Goal: Find contact information: Find contact information

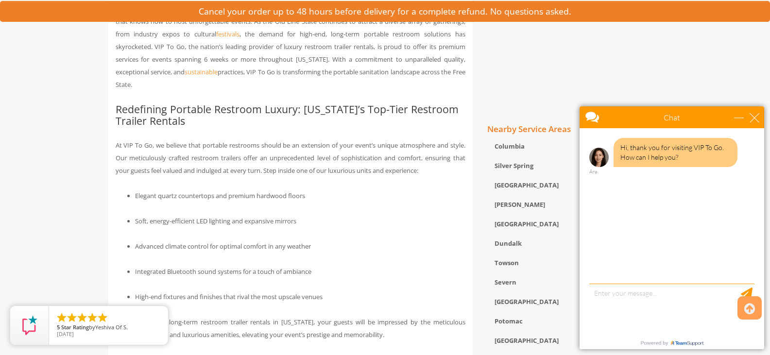
scroll to position [534, 0]
click at [755, 114] on div "close" at bounding box center [754, 118] width 10 height 10
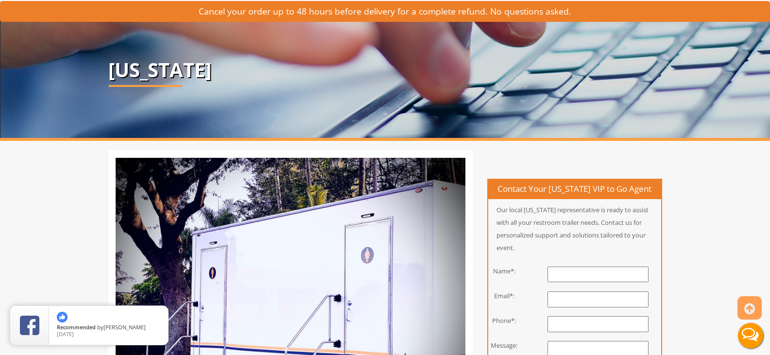
scroll to position [0, 0]
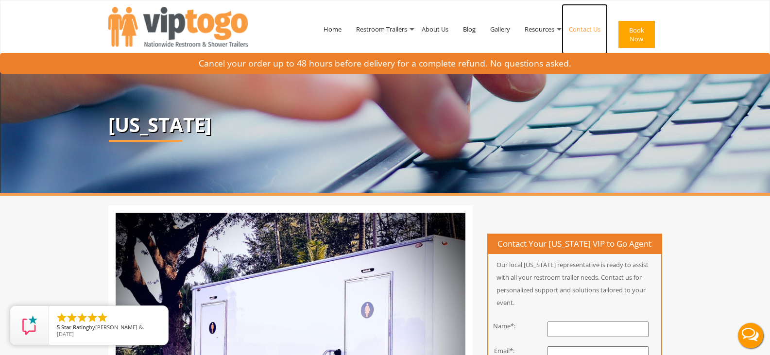
click at [590, 22] on link "Contact Us" at bounding box center [584, 29] width 46 height 50
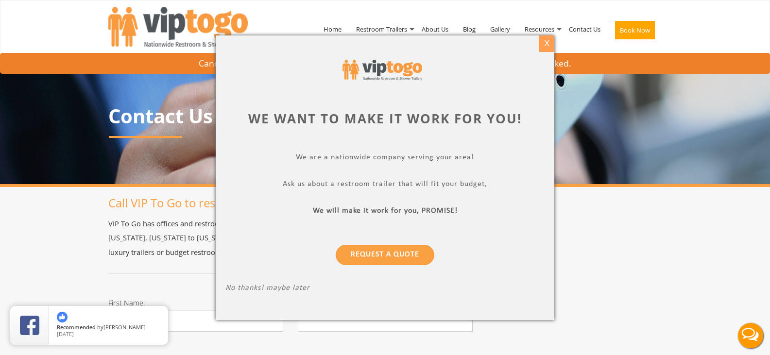
click at [541, 41] on div "X" at bounding box center [546, 43] width 15 height 17
